Goal: Information Seeking & Learning: Learn about a topic

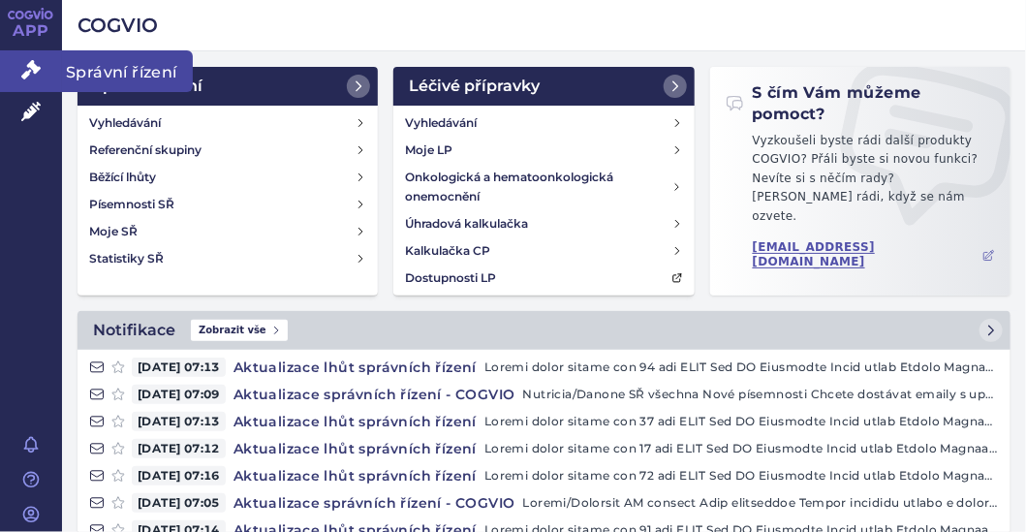
click at [22, 68] on icon at bounding box center [30, 69] width 19 height 19
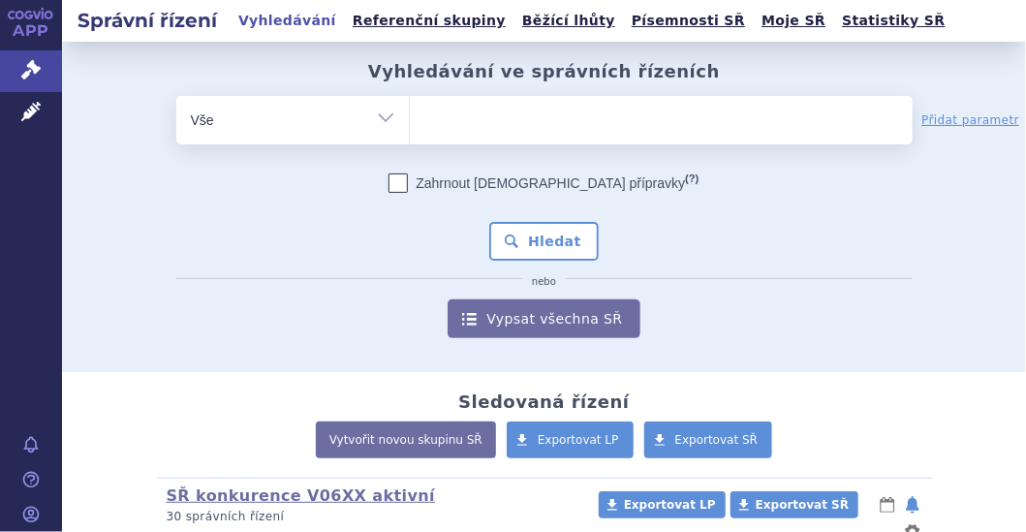
scroll to position [193, 0]
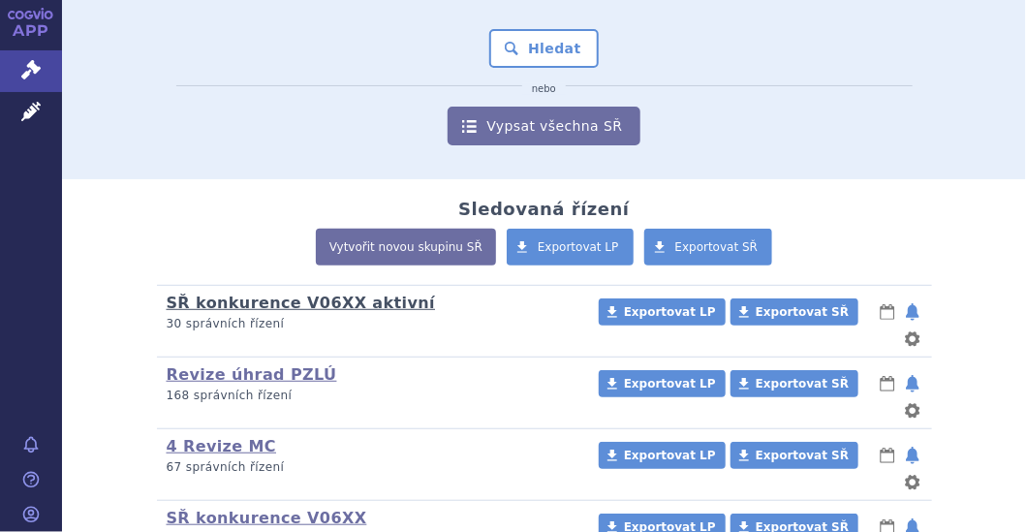
click at [313, 303] on link "SŘ konkurence V06XX aktivní" at bounding box center [301, 303] width 269 height 18
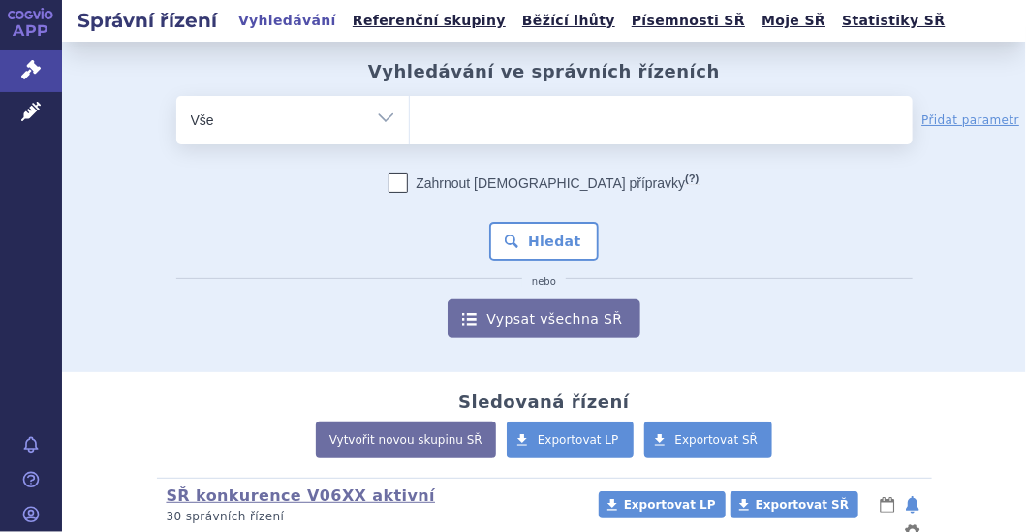
scroll to position [291, 0]
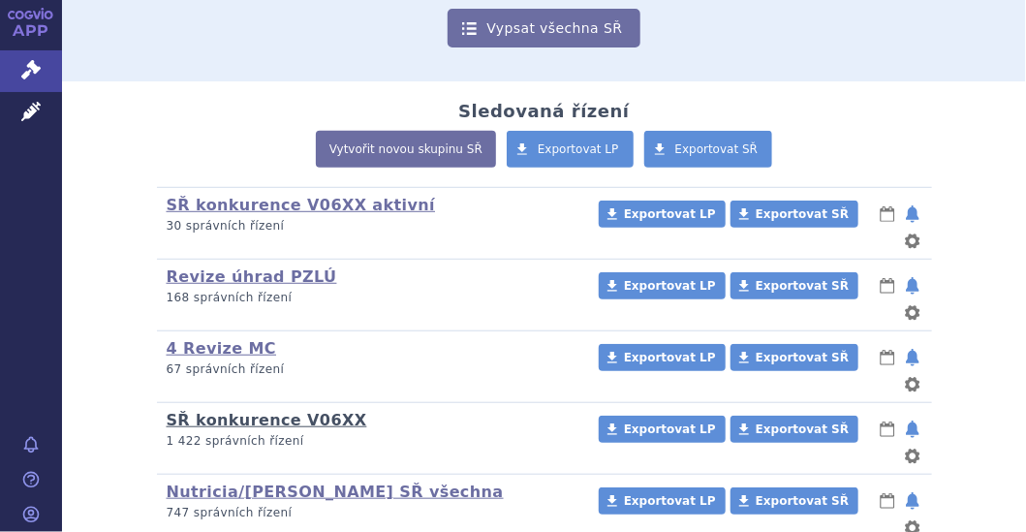
click at [261, 411] on link "SŘ konkurence V06XX" at bounding box center [267, 420] width 201 height 18
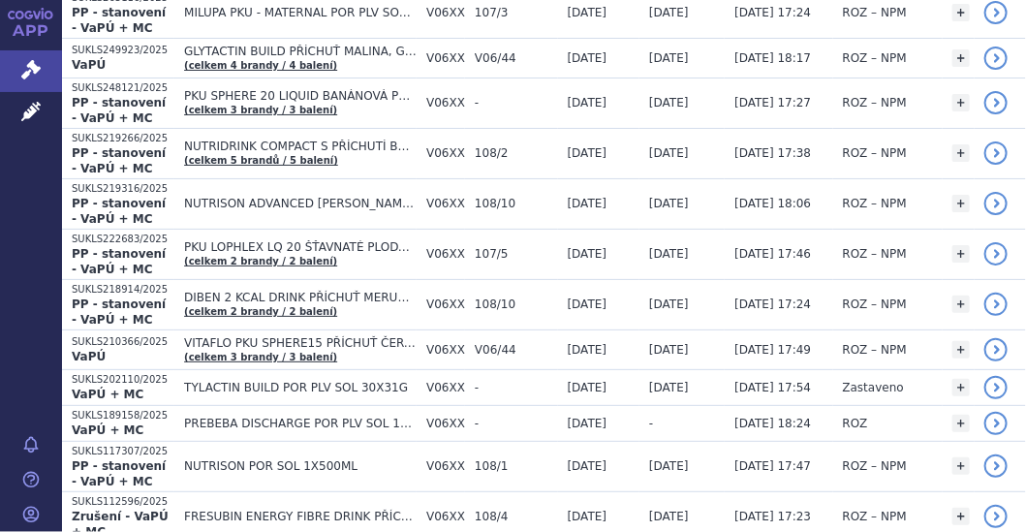
scroll to position [1549, 0]
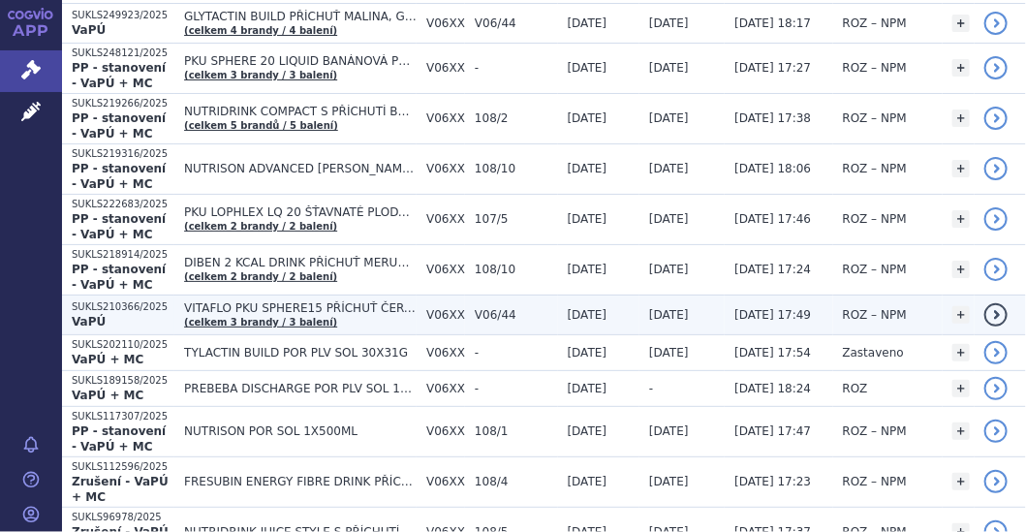
click at [201, 301] on span "VITAFLO PKU SPHERE15 PŘÍCHUŤ ČERVENÉHO BOBULOVITÉHO OVOCE, VITAFLO PKU SPHERE15…" at bounding box center [300, 308] width 233 height 14
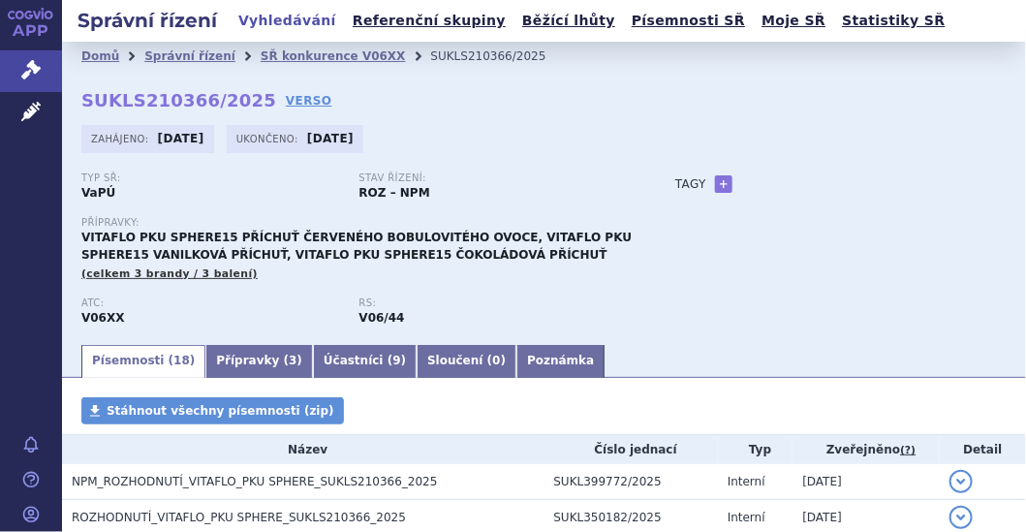
scroll to position [193, 0]
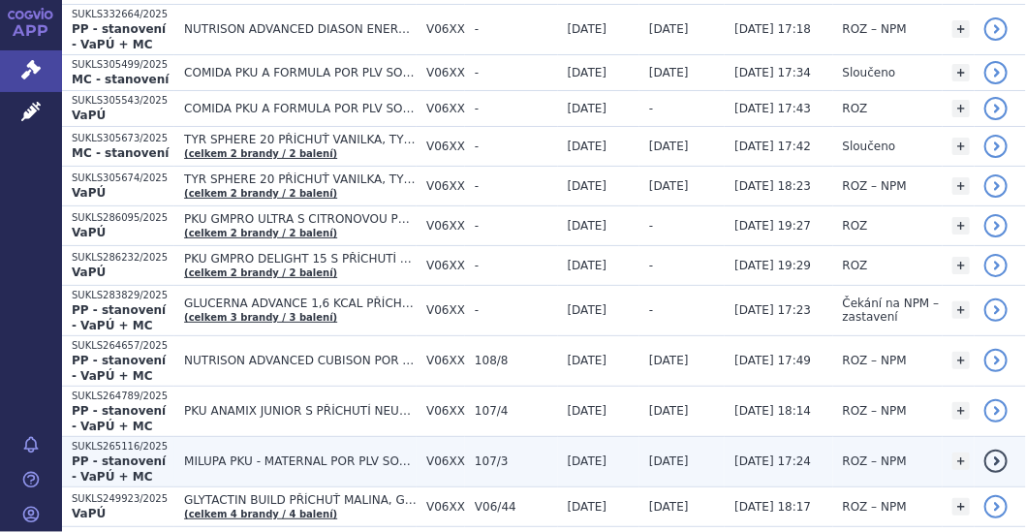
scroll to position [1163, 0]
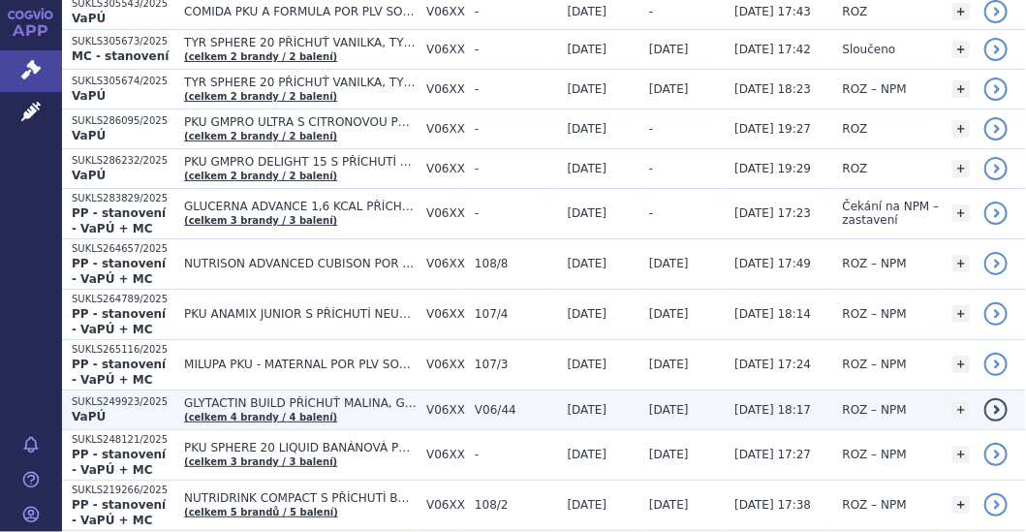
click at [240, 396] on span "GLYTACTIN BUILD PŘÍCHUŤ MALINA, GLYTACTIN BUILD PŘÍCHUŤ VANILKA, GLYTACTIN BUIL…" at bounding box center [300, 403] width 233 height 14
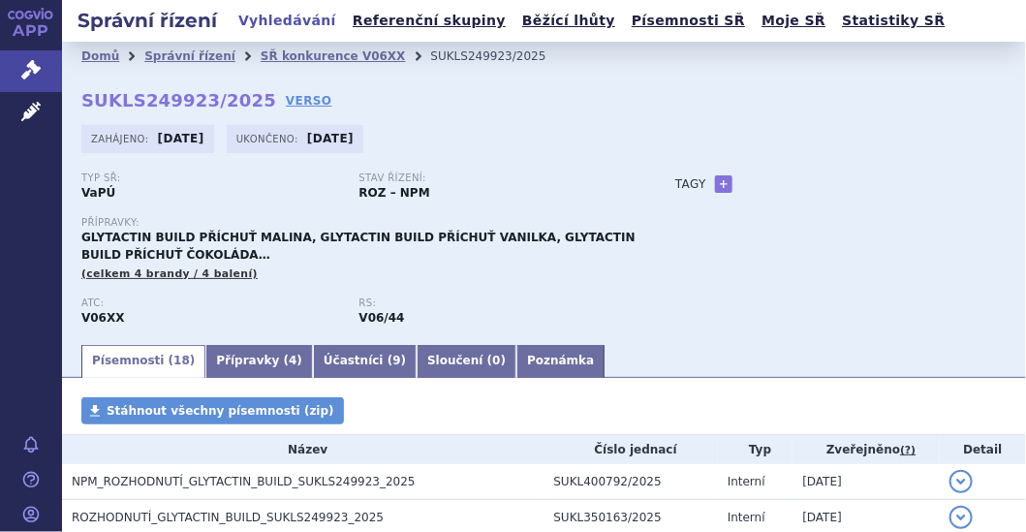
scroll to position [291, 0]
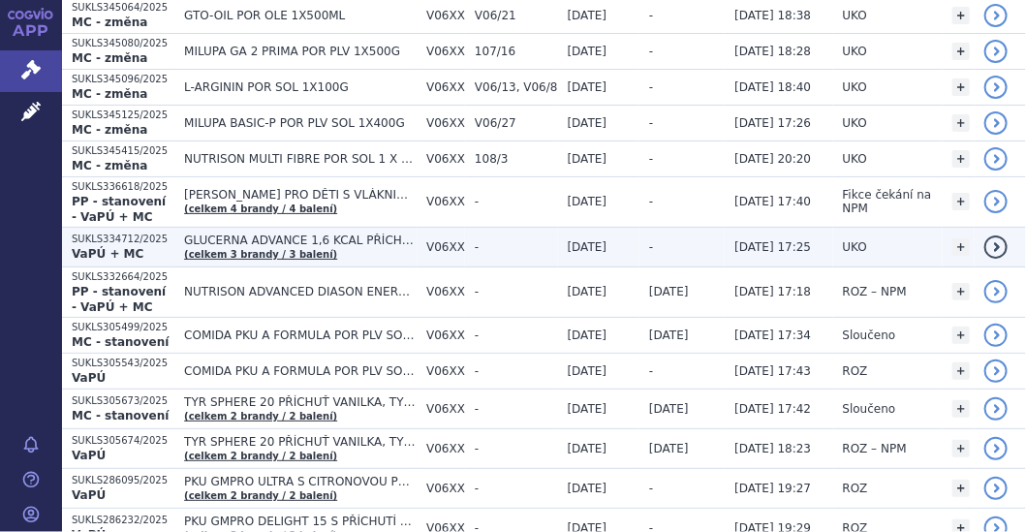
scroll to position [871, 0]
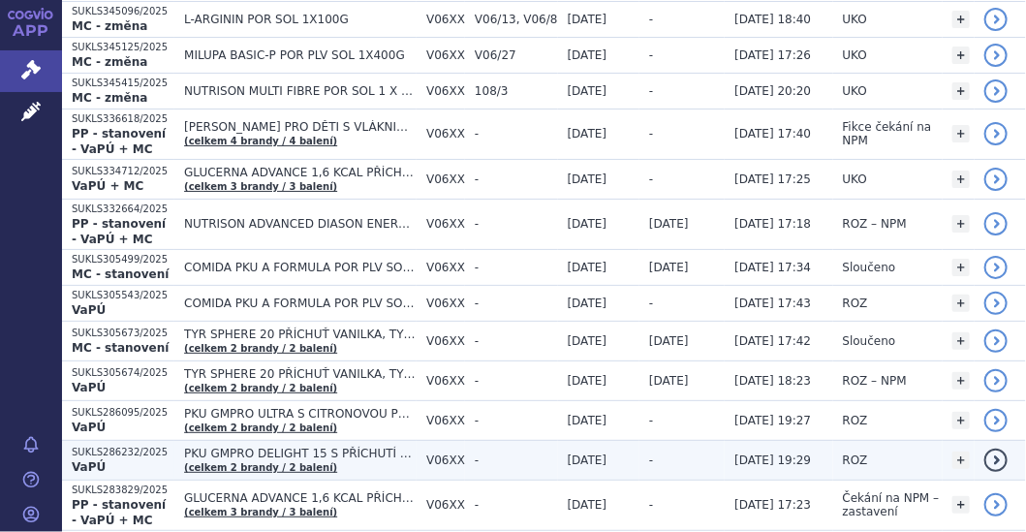
click at [252, 447] on span "PKU GMPRO DELIGHT 15 S PŘÍCHUTÍ BOBULOVÉHO OVOCE, PKU GMPRO DELIGHT 15 S PŘÍCHU…" at bounding box center [300, 454] width 233 height 14
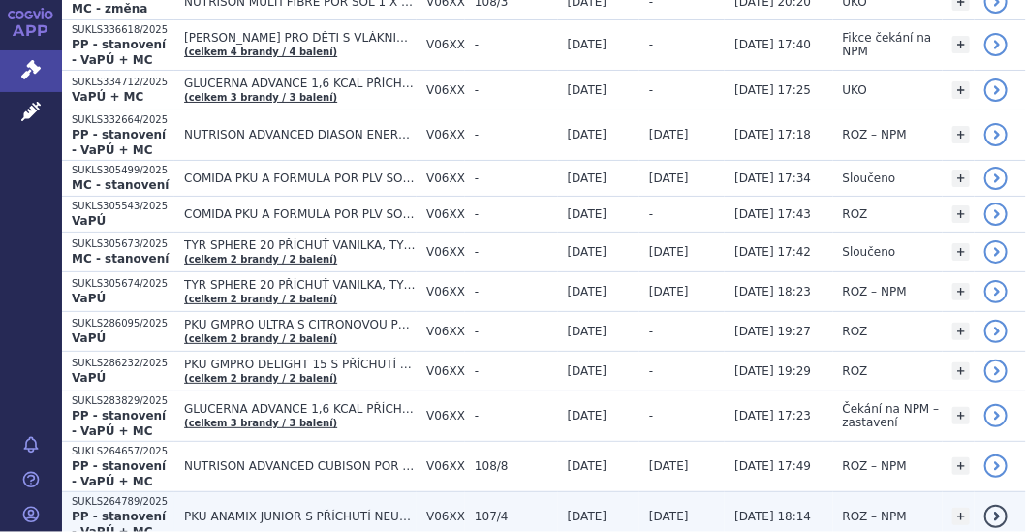
scroll to position [871, 0]
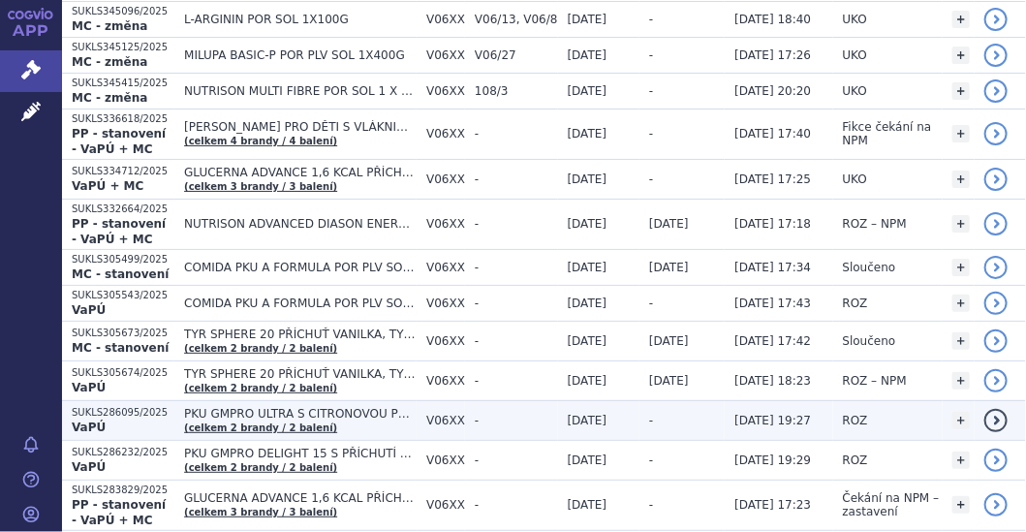
click at [312, 407] on span "PKU GMPRO ULTRA S CITRONOVOU PŘÍCHUTÍ, PKU GMPRO ULTRA S VANILKOVOU PŘÍCHUTÍ" at bounding box center [300, 414] width 233 height 14
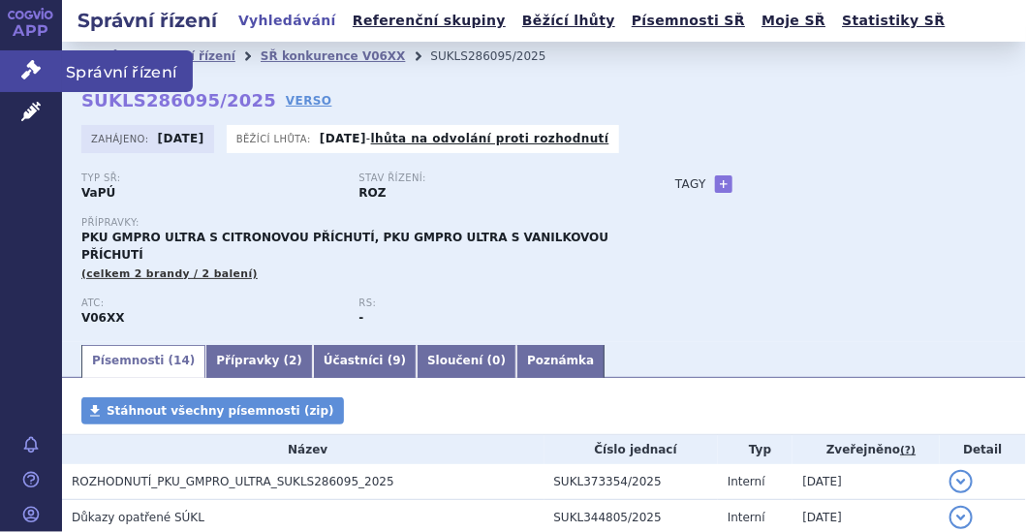
scroll to position [96, 0]
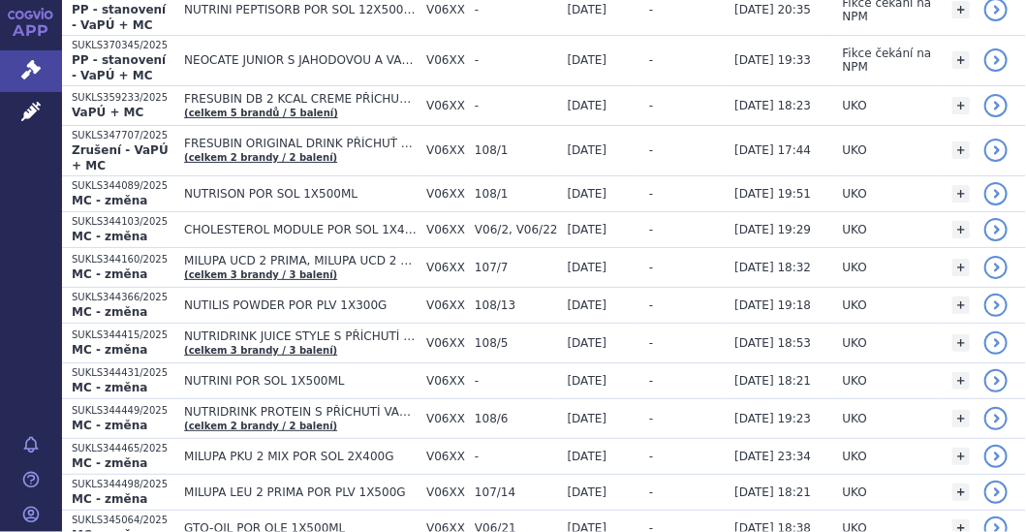
scroll to position [96, 0]
